Goal: Task Accomplishment & Management: Manage account settings

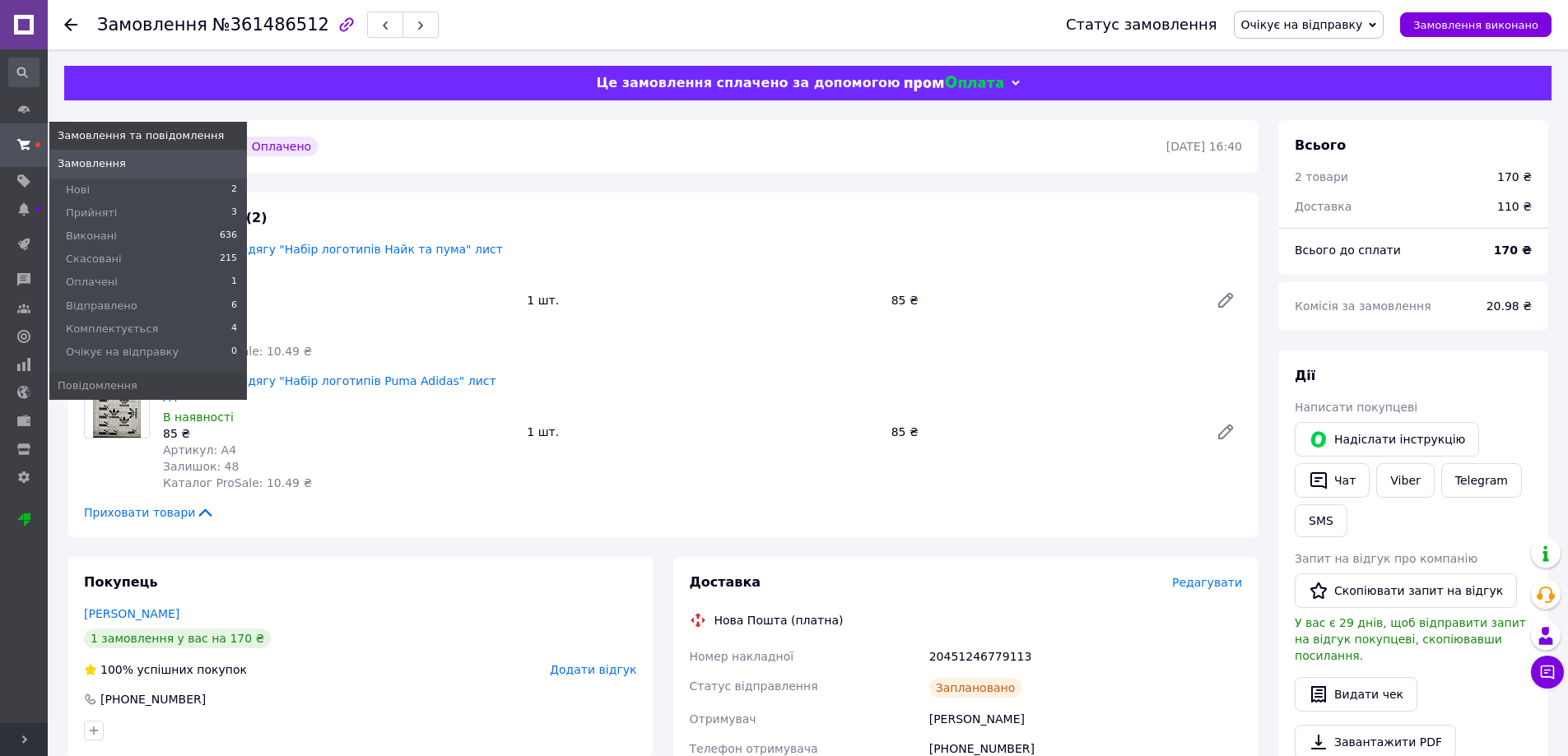
click at [21, 148] on icon at bounding box center [23, 144] width 14 height 14
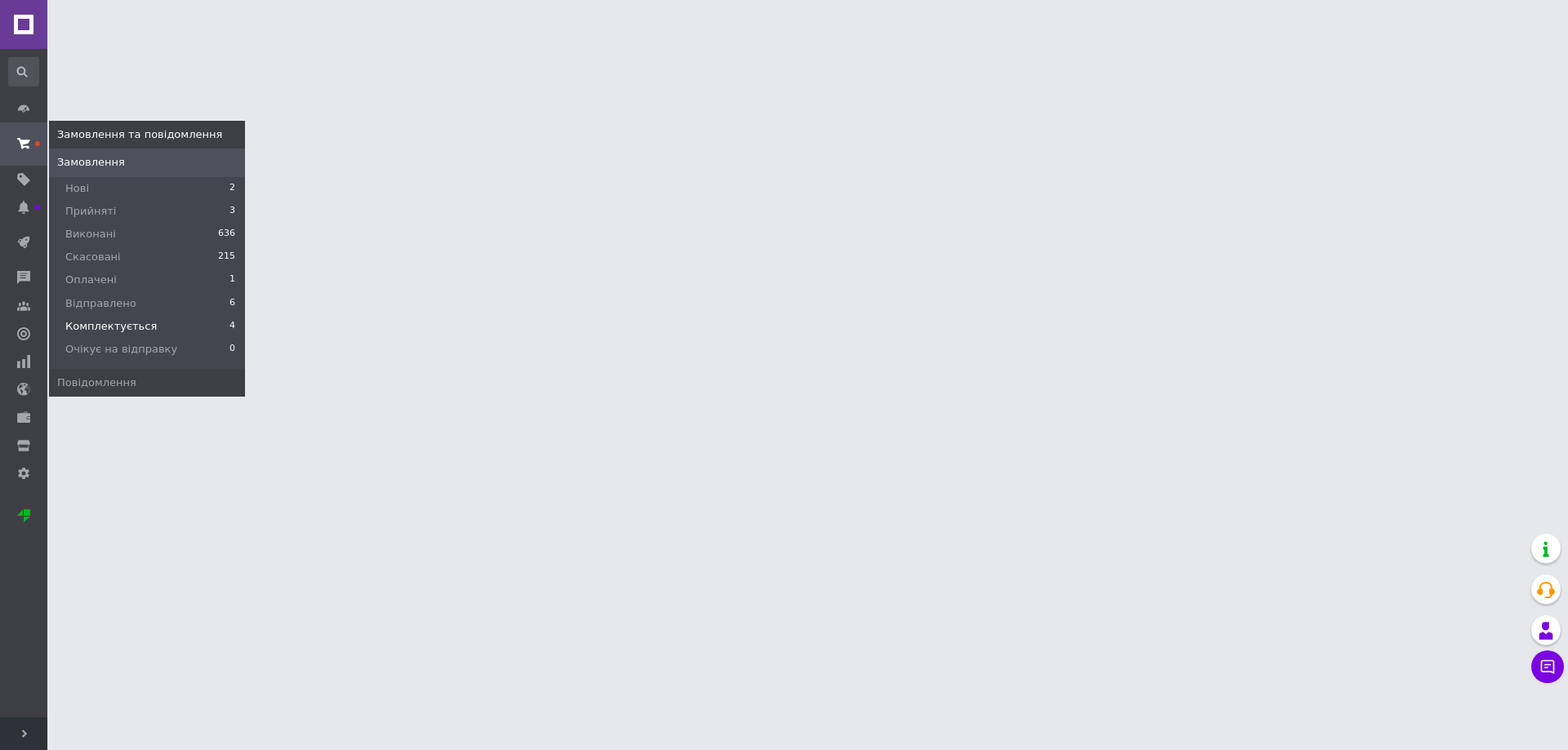
click at [126, 323] on span "Комплектується" at bounding box center [111, 326] width 91 height 14
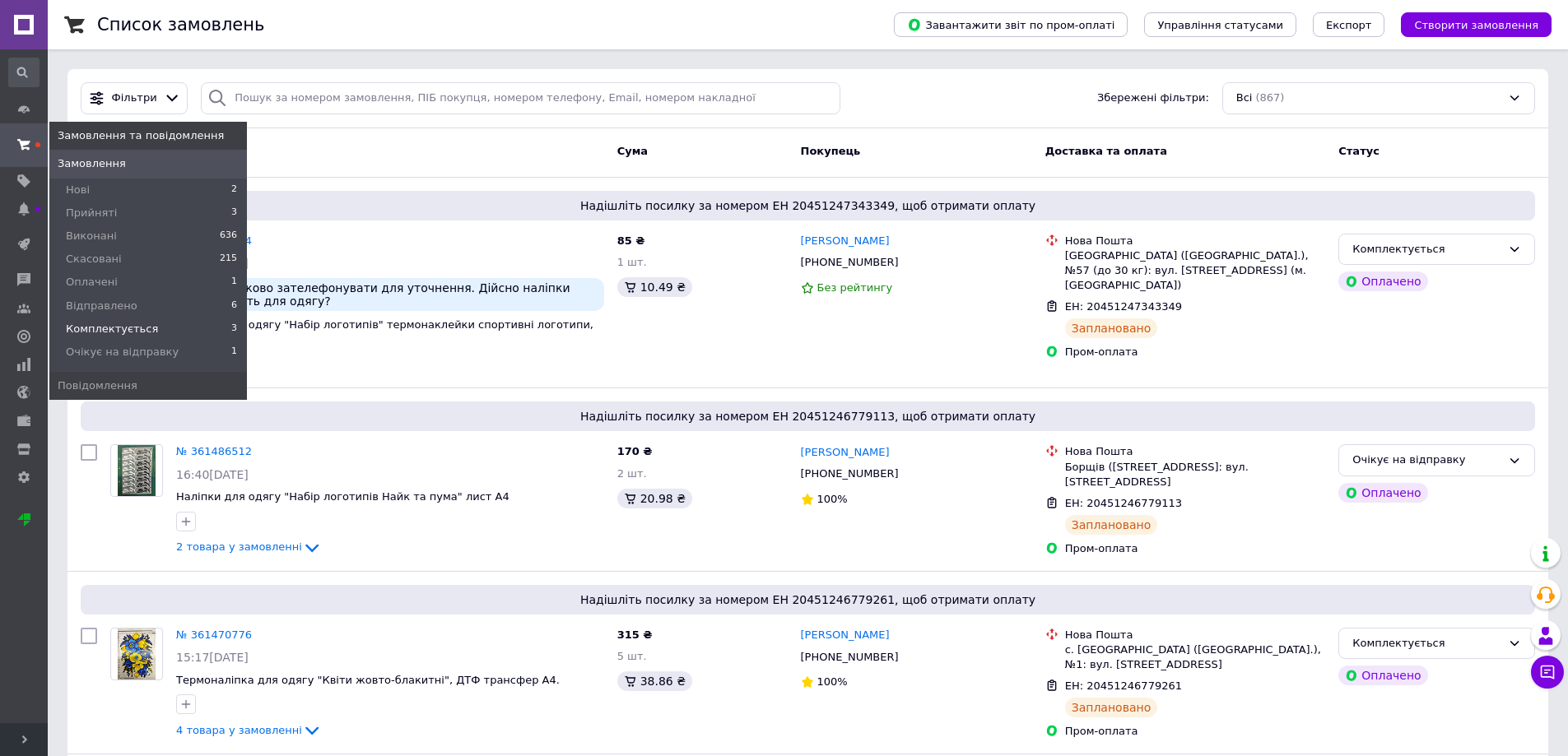
click at [147, 324] on li "Комплектується 3" at bounding box center [148, 329] width 197 height 23
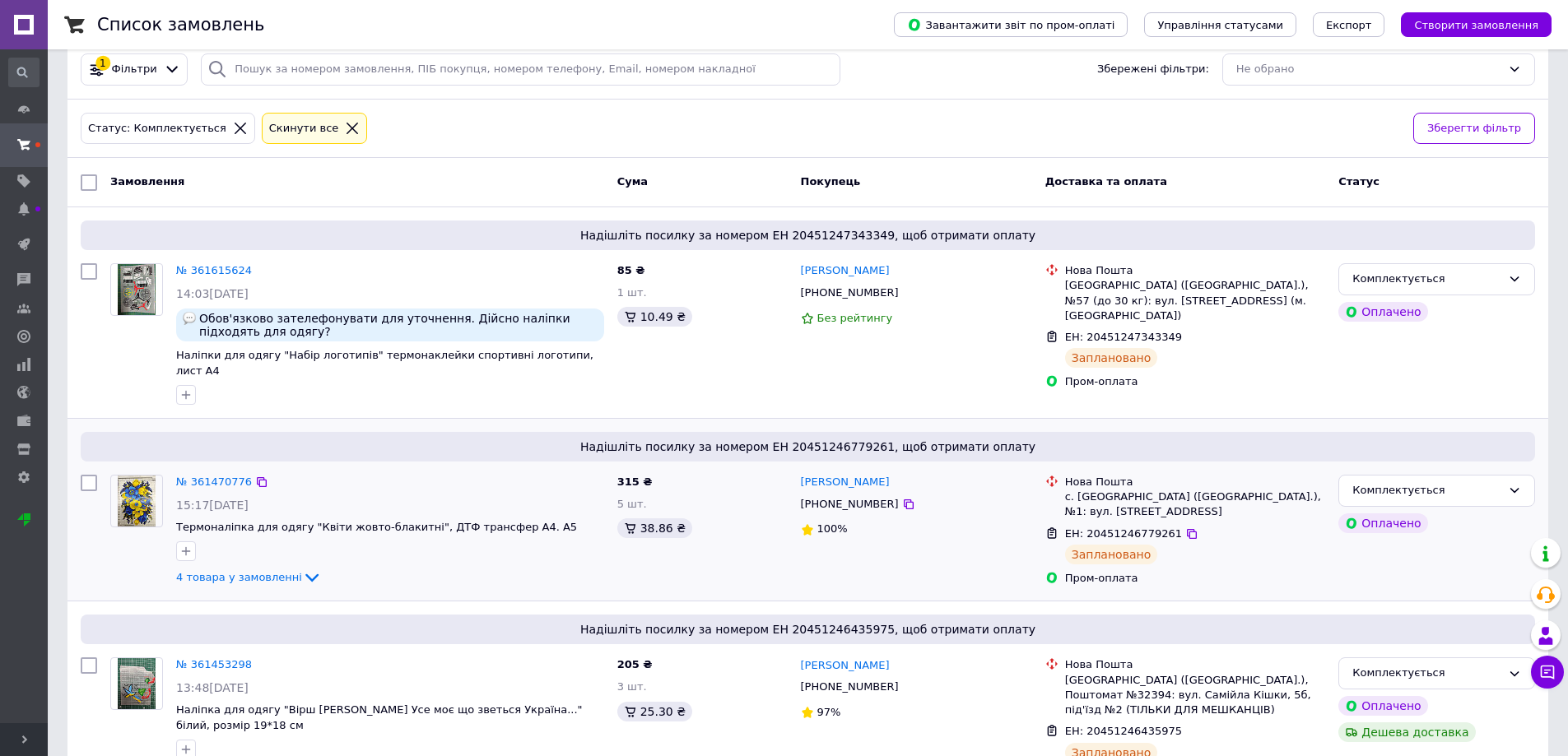
scroll to position [76, 0]
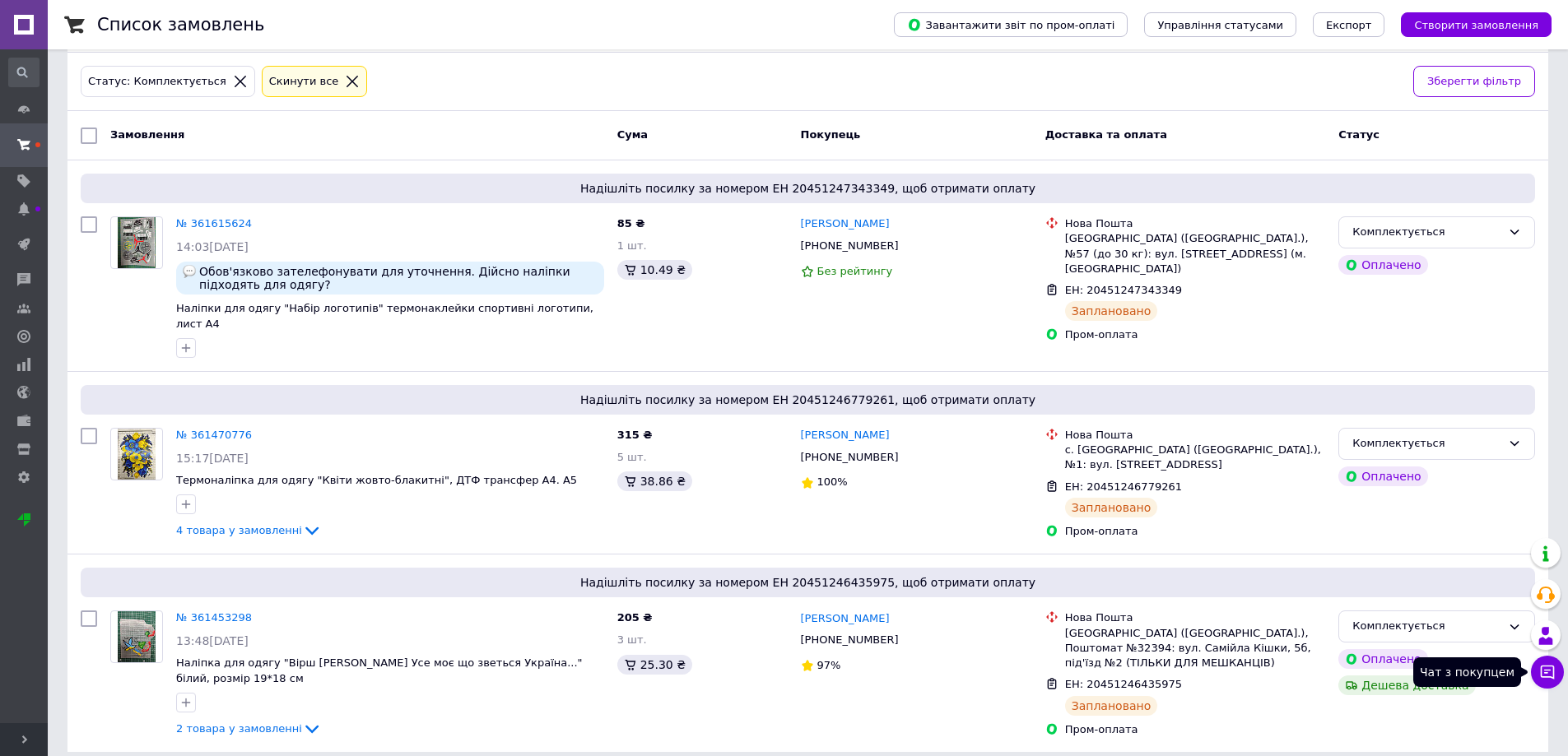
click at [1548, 669] on icon at bounding box center [1547, 672] width 16 height 16
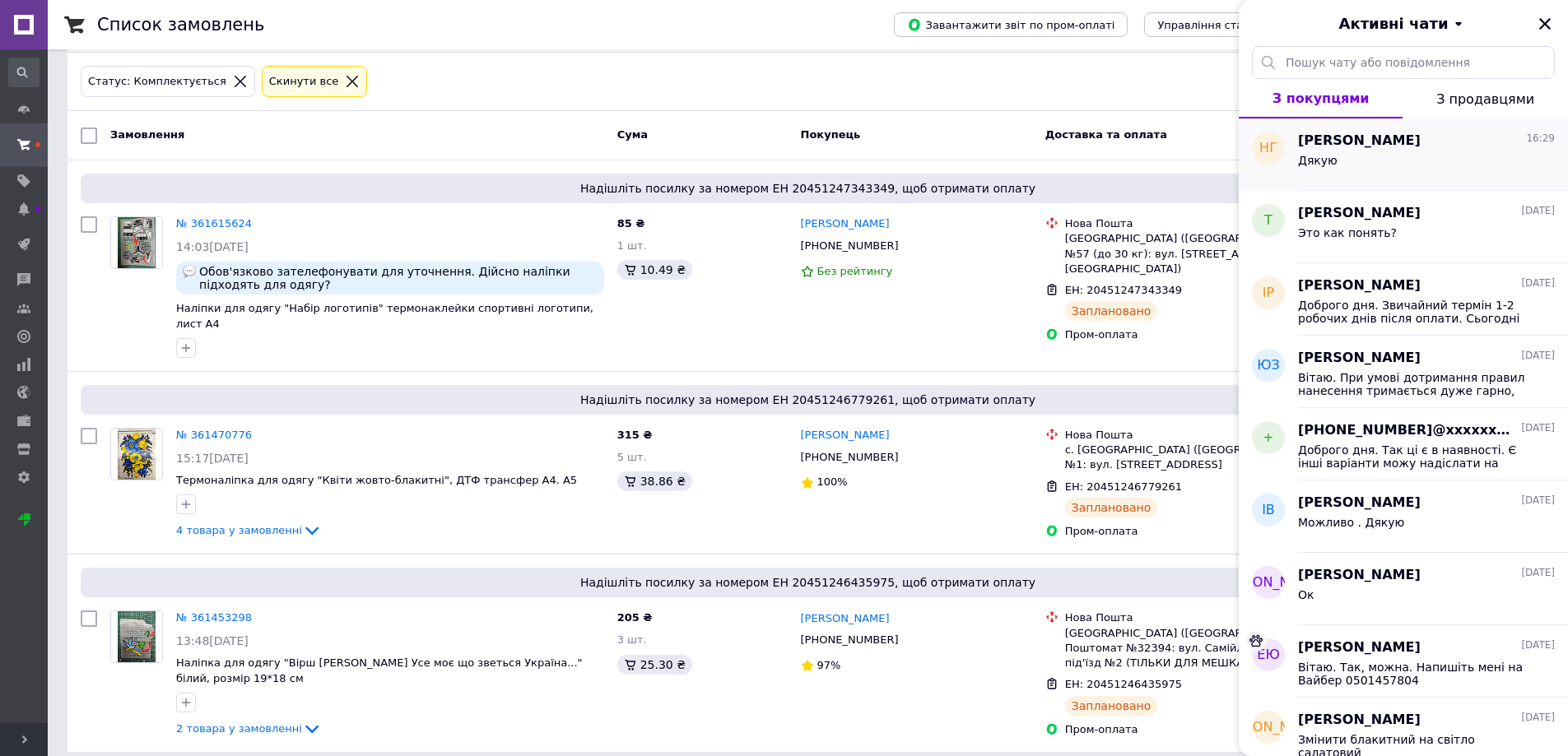
click at [1395, 154] on div "Дякую" at bounding box center [1426, 163] width 257 height 26
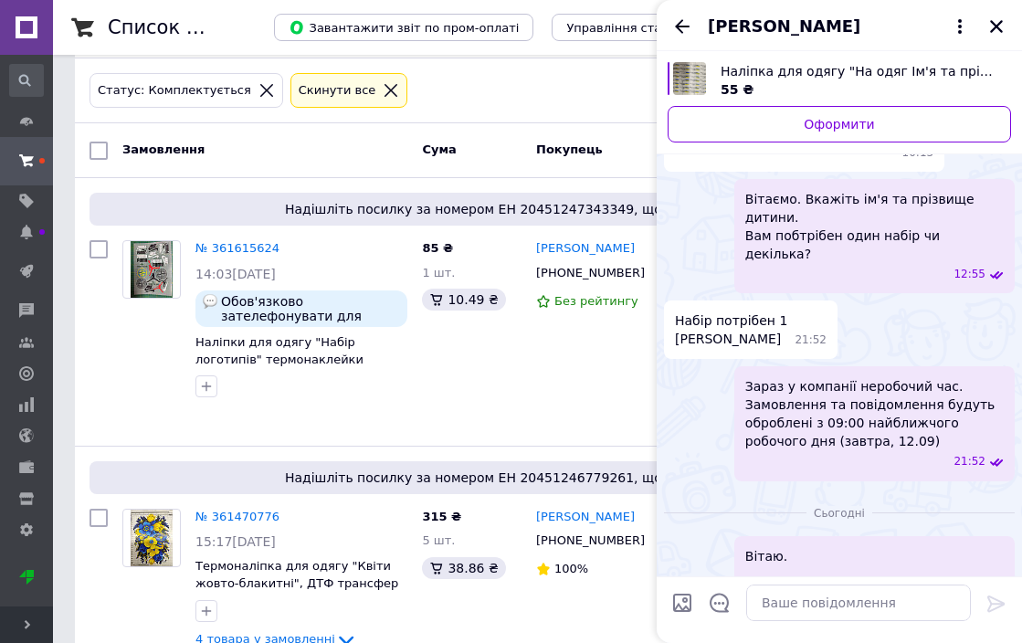
scroll to position [0, 0]
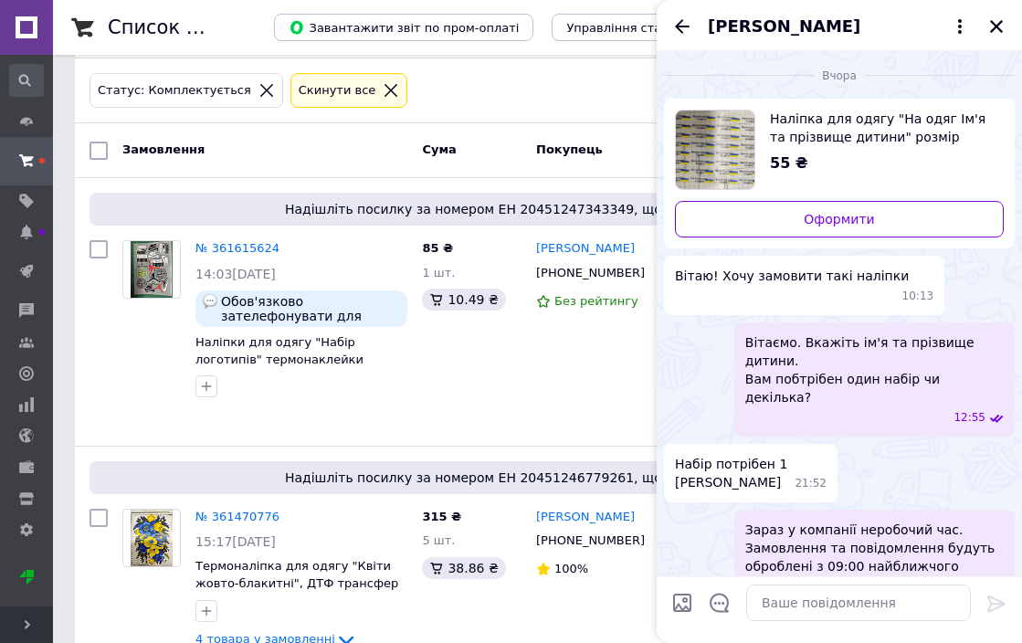
click at [715, 139] on img "Переглянути товар" at bounding box center [715, 149] width 79 height 79
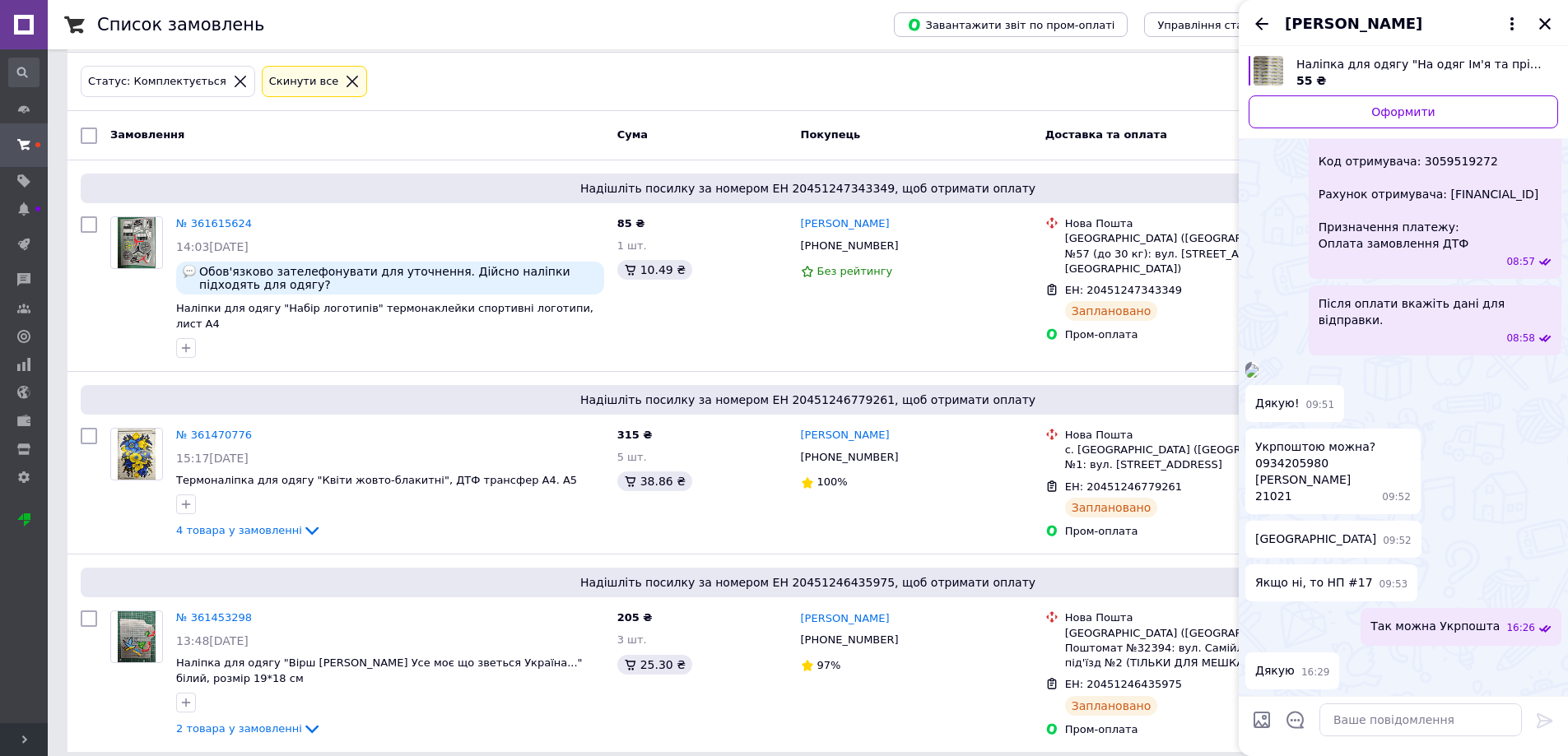
scroll to position [755, 0]
drag, startPoint x: 1316, startPoint y: 462, endPoint x: 1255, endPoint y: 461, distance: 61.0
click at [1255, 461] on span "Укрпоштою можна? 0934205980 [PERSON_NAME] 21021" at bounding box center [1315, 471] width 120 height 66
copy span "0934205980"
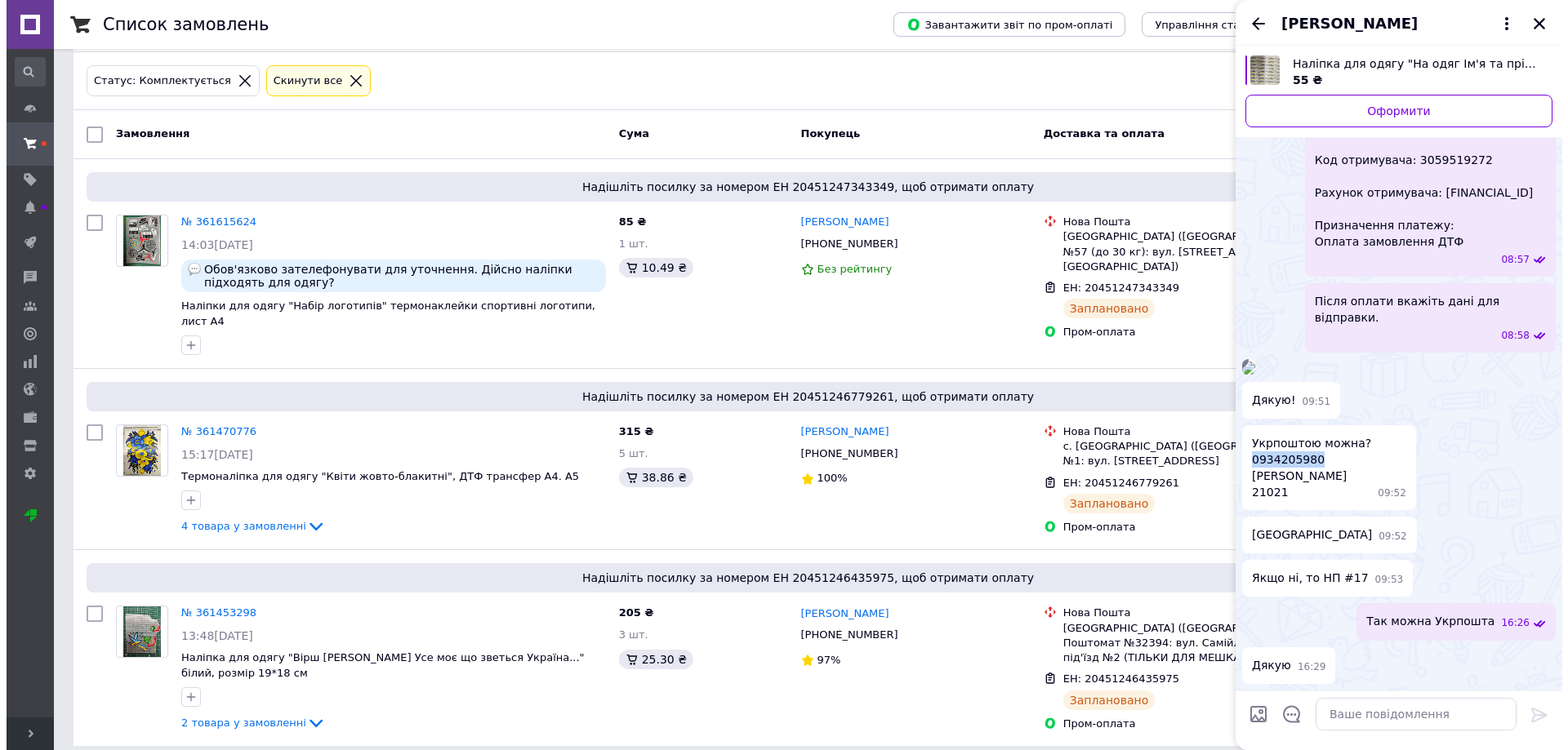
scroll to position [504, 0]
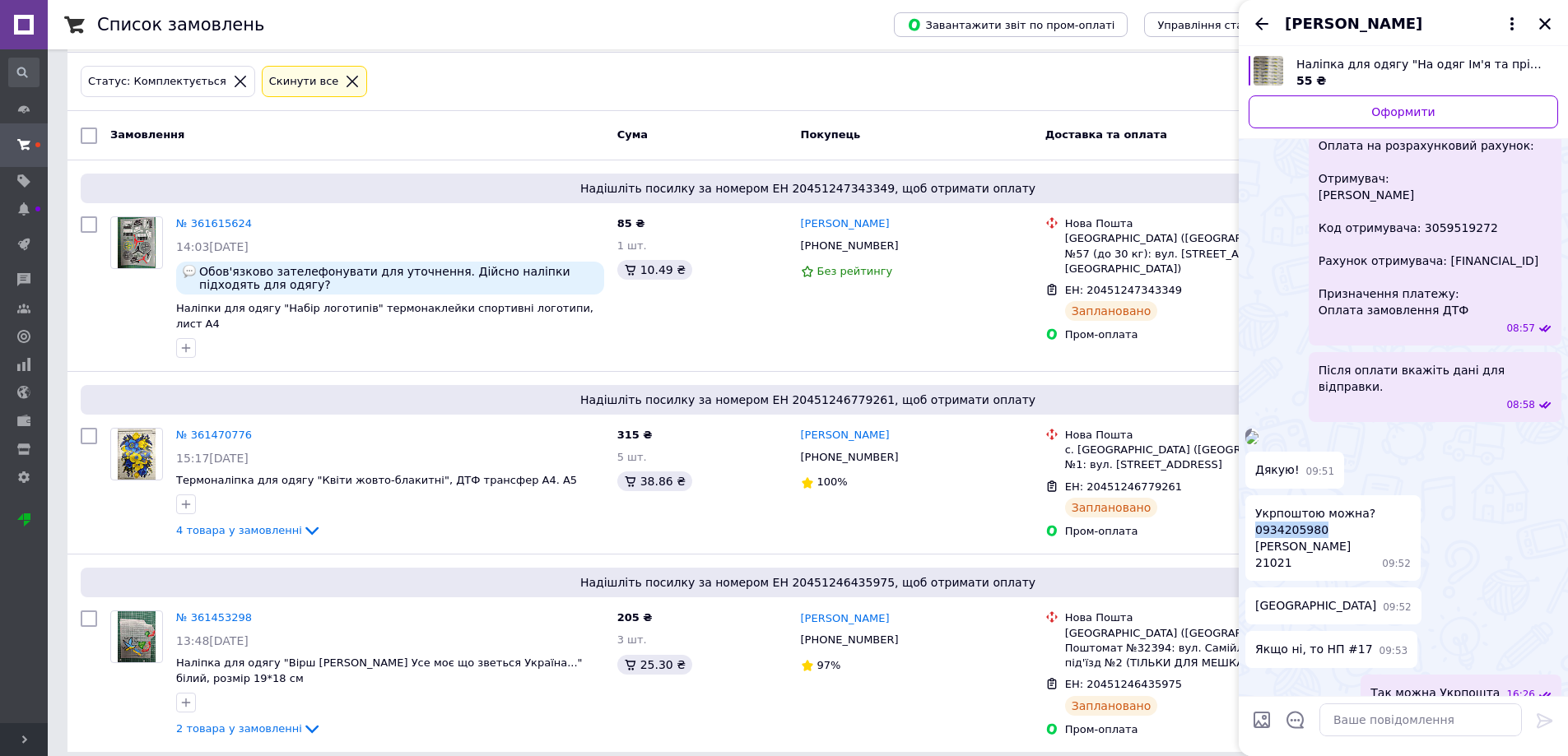
click at [1259, 444] on img at bounding box center [1252, 437] width 14 height 14
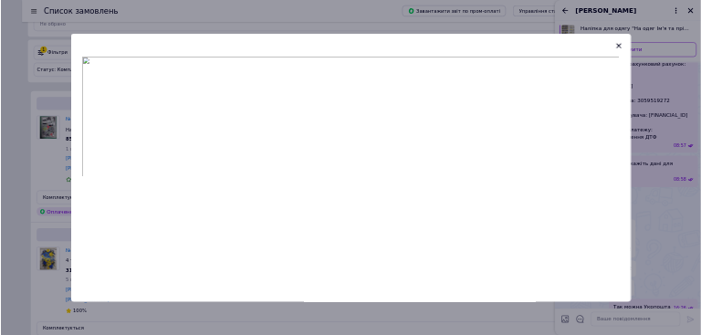
scroll to position [563, 0]
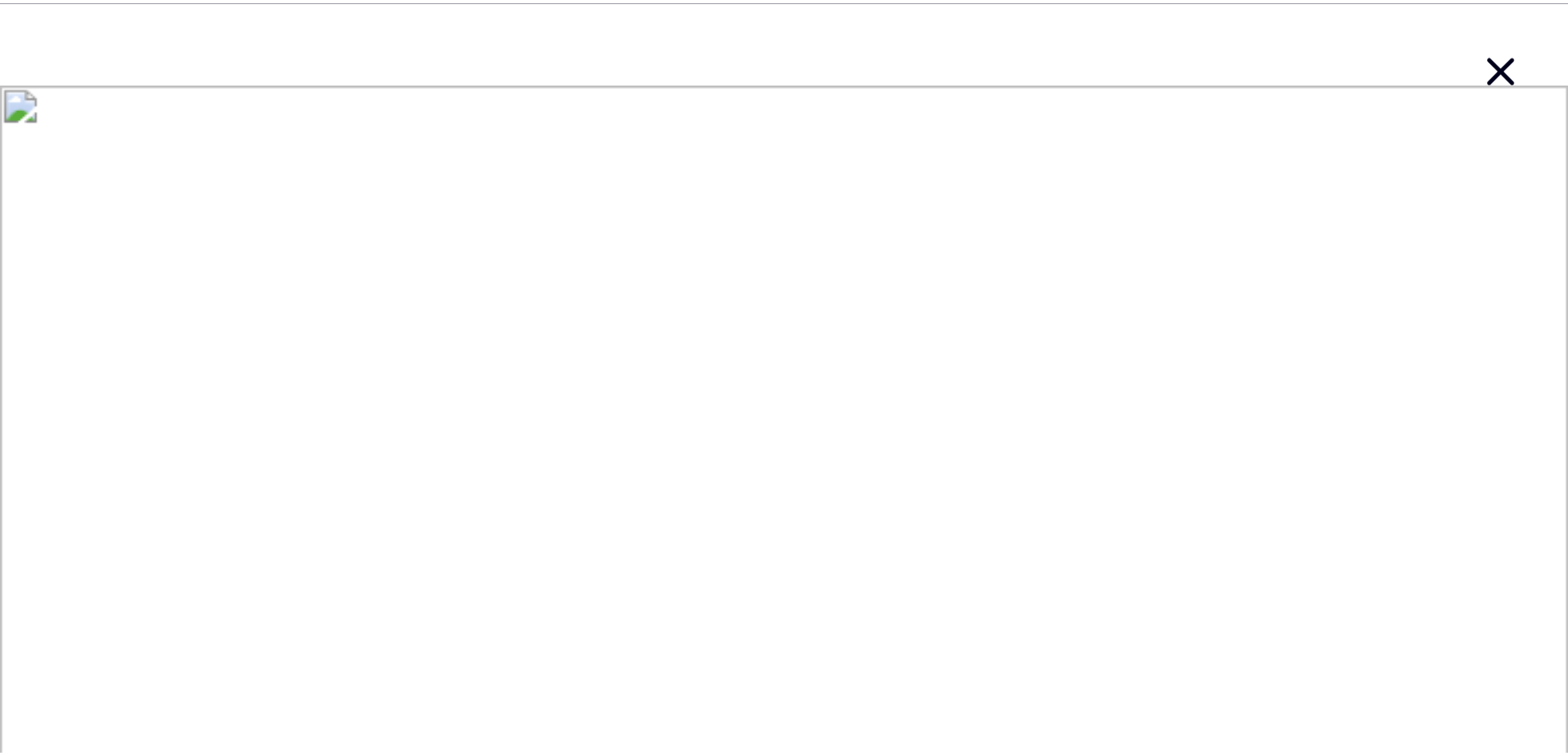
scroll to position [508, 0]
click at [602, 24] on icon "button" at bounding box center [605, 27] width 11 height 11
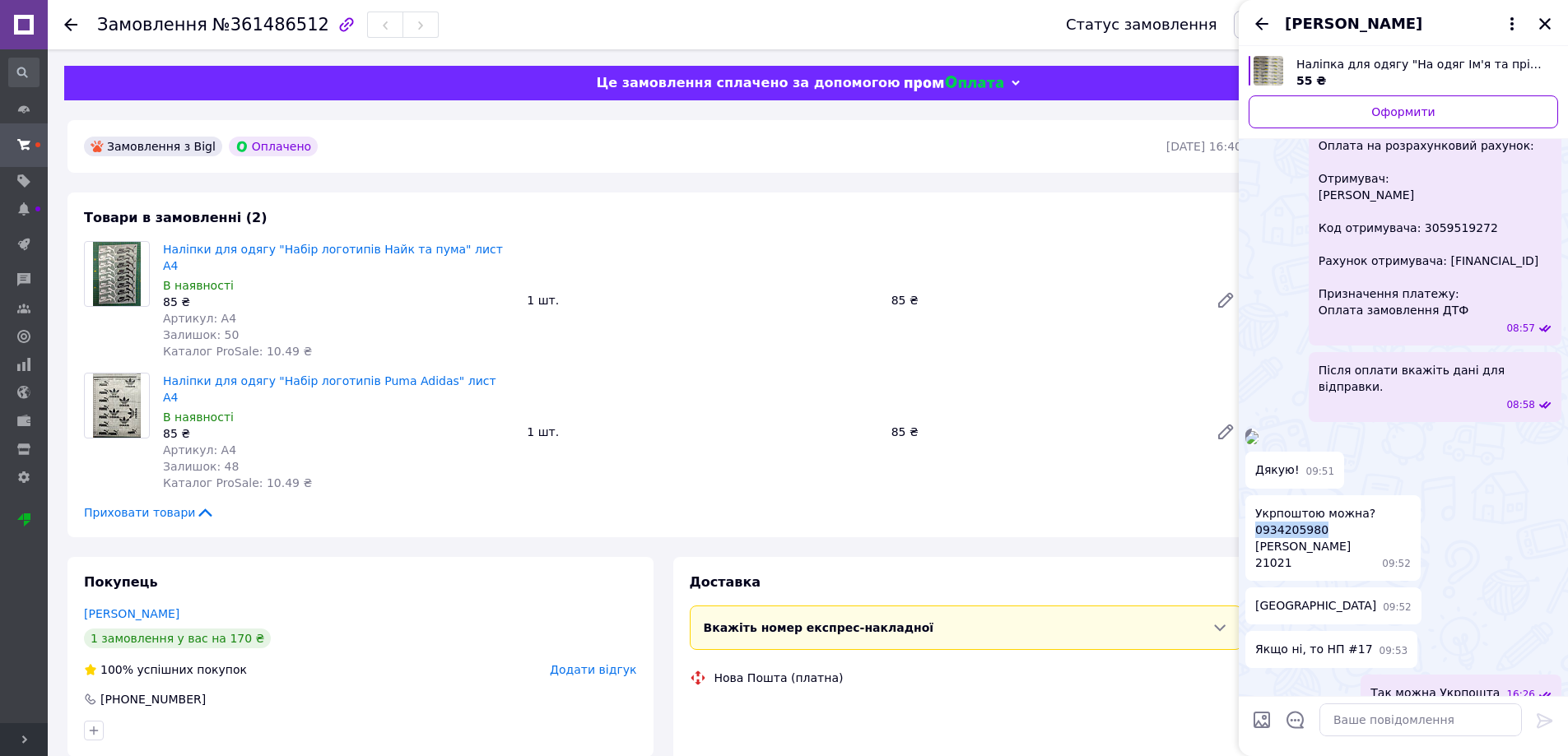
scroll to position [508, 0]
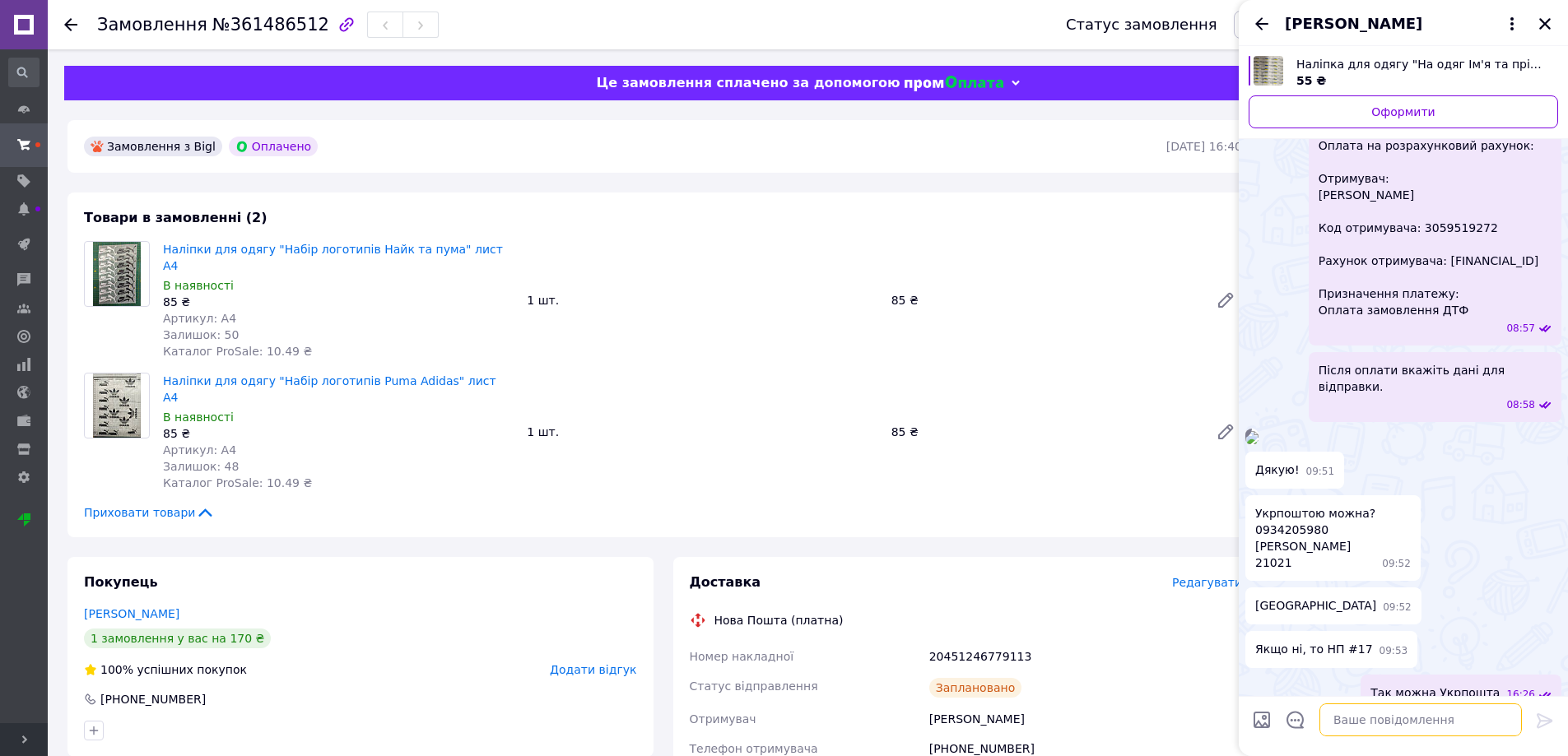
click at [1435, 729] on textarea at bounding box center [1421, 720] width 203 height 33
paste textarea "0505369026237"
type textarea "0505369026237"
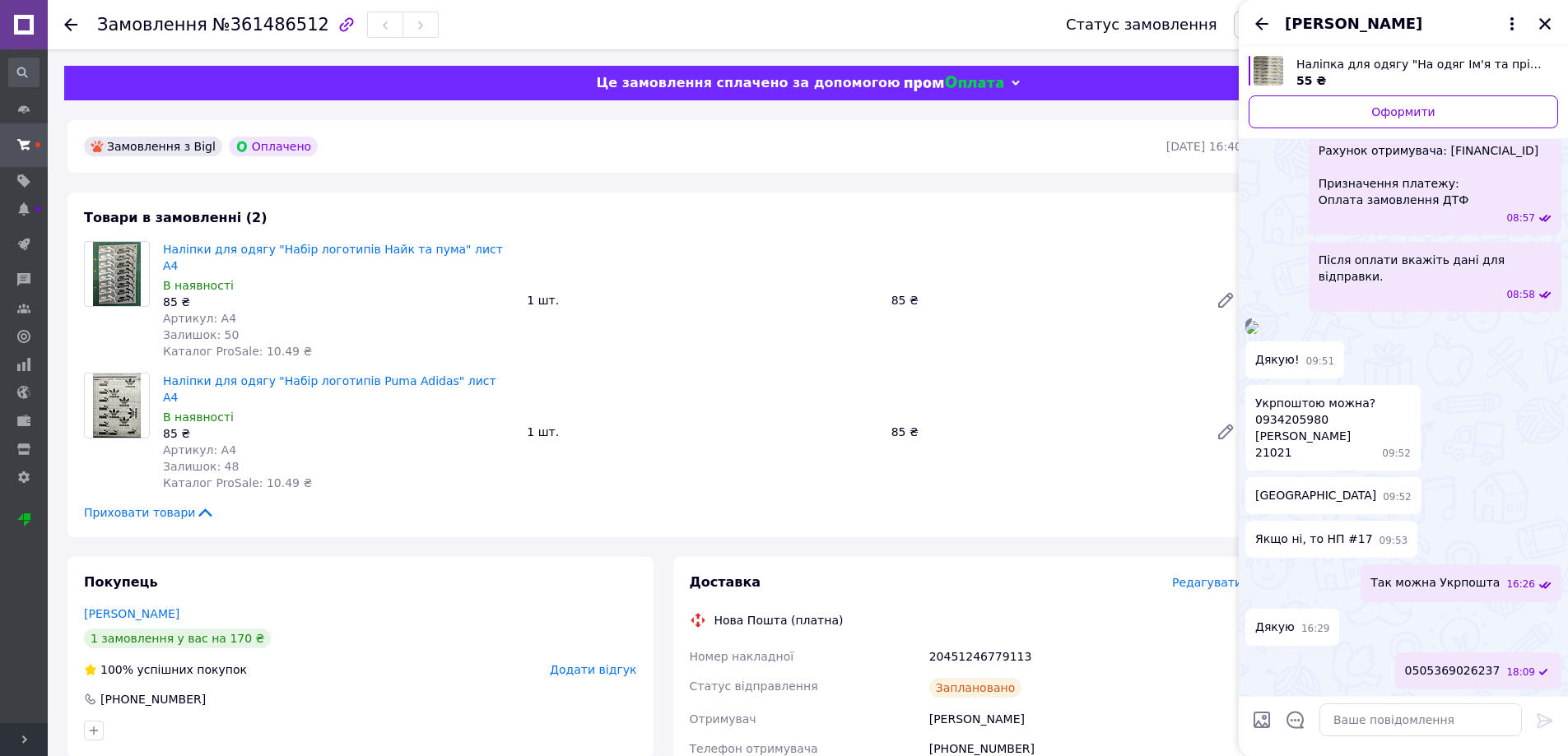
click at [1259, 321] on img at bounding box center [1252, 327] width 14 height 14
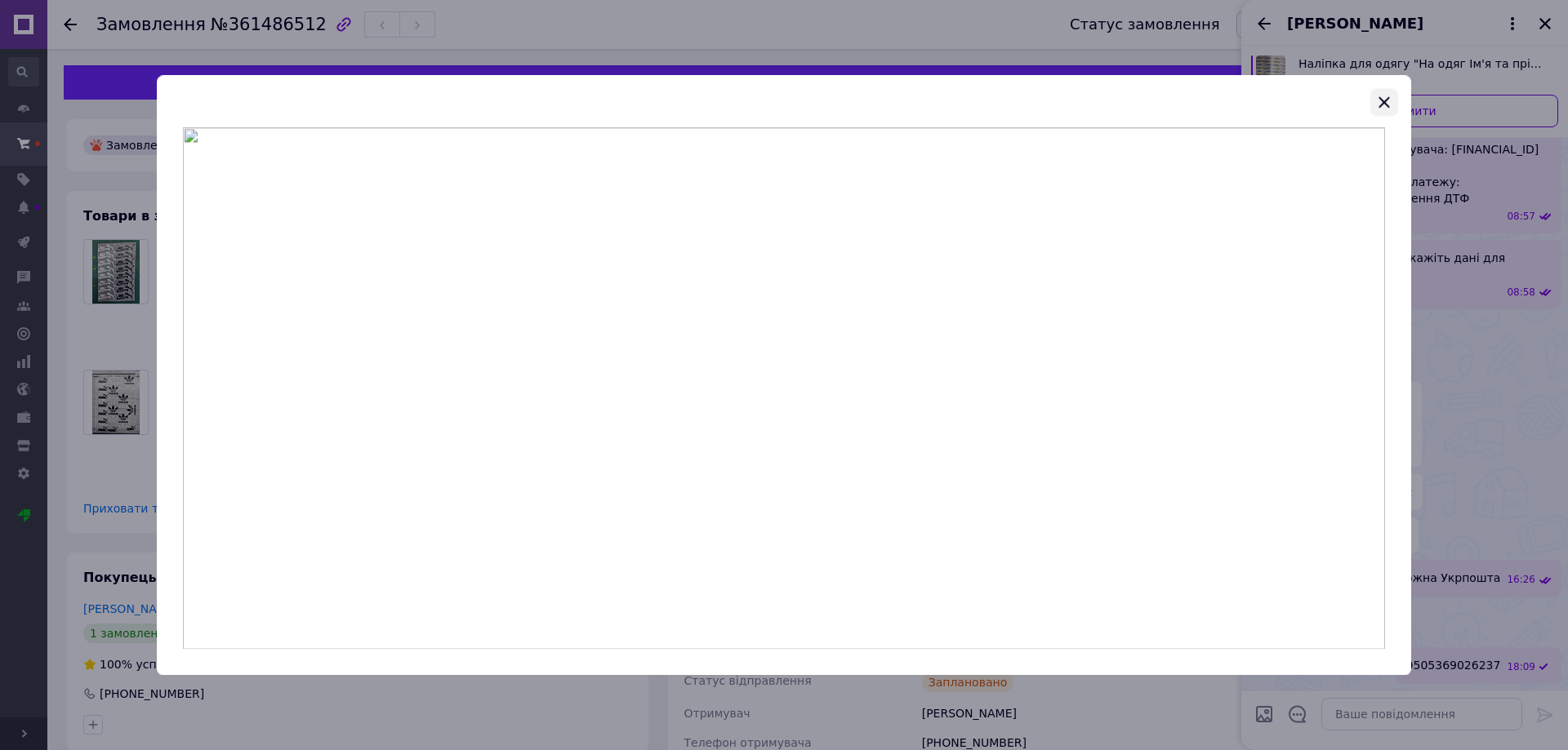
click at [1384, 99] on icon "button" at bounding box center [1385, 102] width 20 height 20
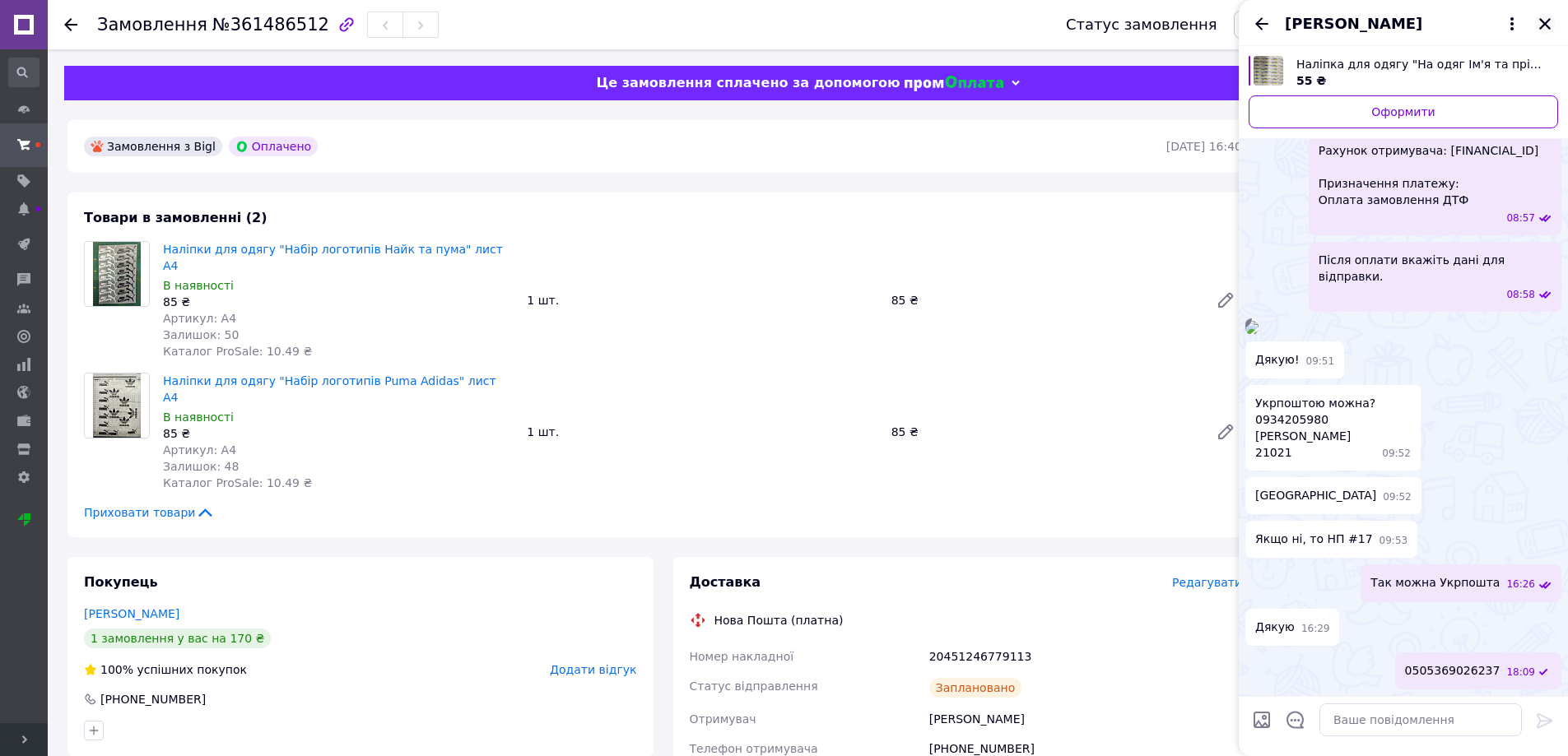
click at [1546, 23] on icon "Закрити" at bounding box center [1545, 23] width 12 height 12
